Goal: Transaction & Acquisition: Book appointment/travel/reservation

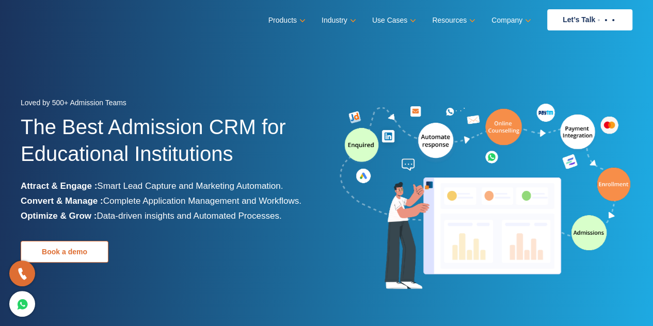
click at [70, 252] on link "Book a demo" at bounding box center [65, 252] width 88 height 22
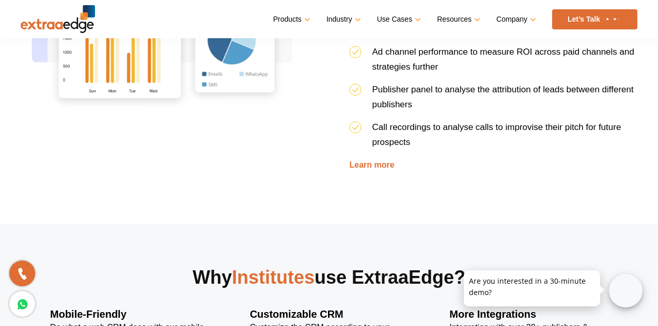
scroll to position [1512, 0]
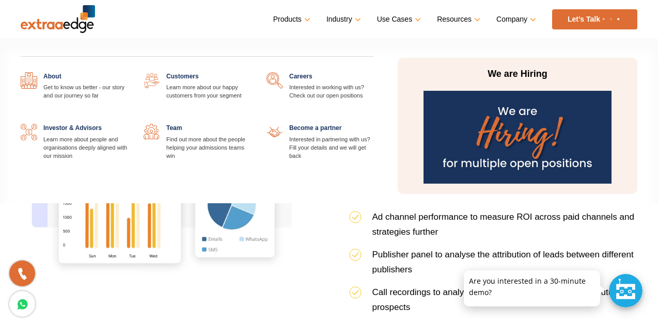
click at [532, 18] on link "Company" at bounding box center [515, 19] width 38 height 15
click at [516, 17] on link "Company" at bounding box center [515, 19] width 38 height 15
